Goal: Check status: Check status

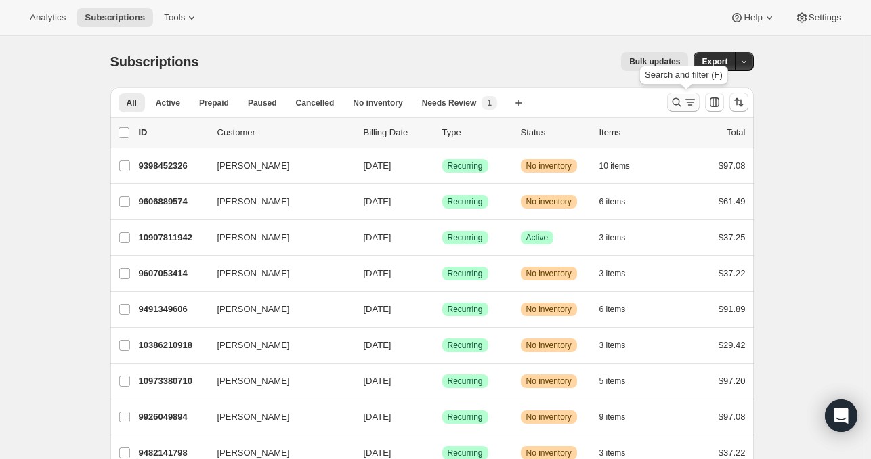
click at [682, 106] on icon "Search and filter results" at bounding box center [677, 103] width 14 height 14
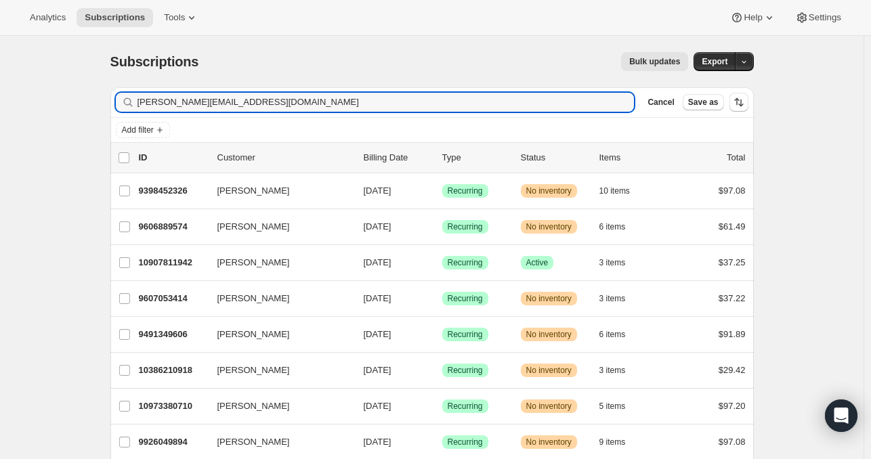
type input "[PERSON_NAME][EMAIL_ADDRESS][DOMAIN_NAME]"
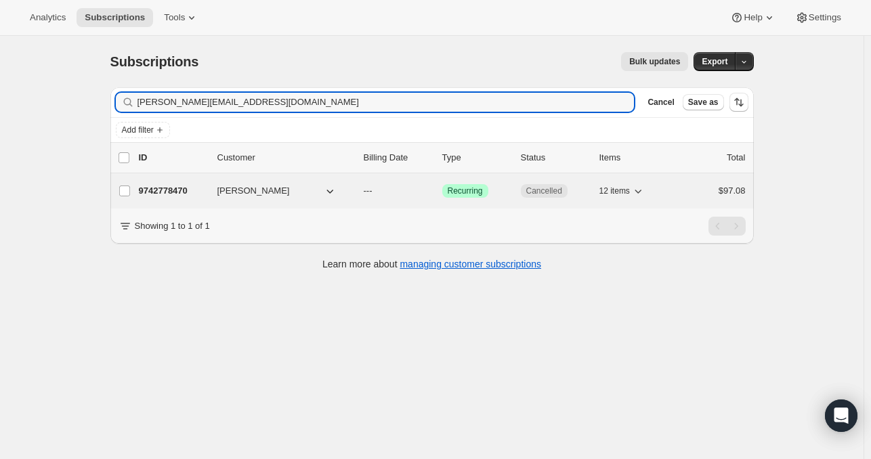
click at [185, 193] on p "9742778470" at bounding box center [173, 191] width 68 height 14
